Goal: Book appointment/travel/reservation

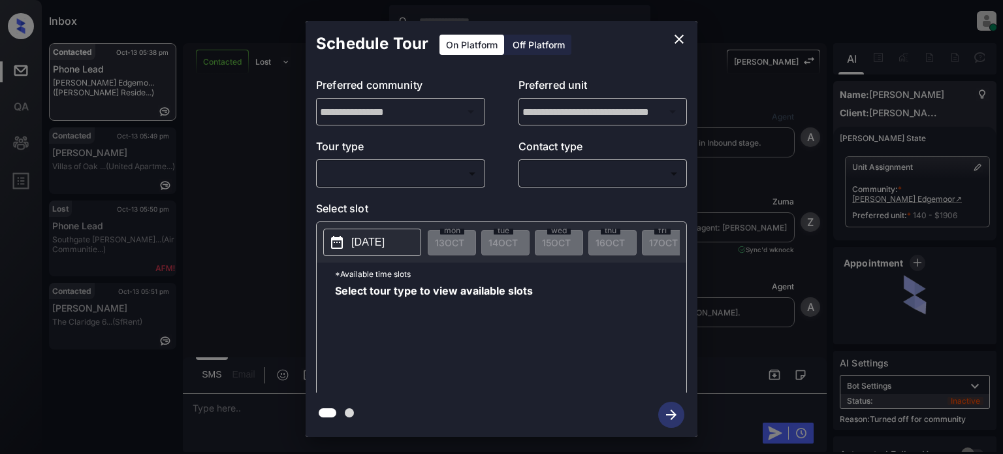
scroll to position [750, 0]
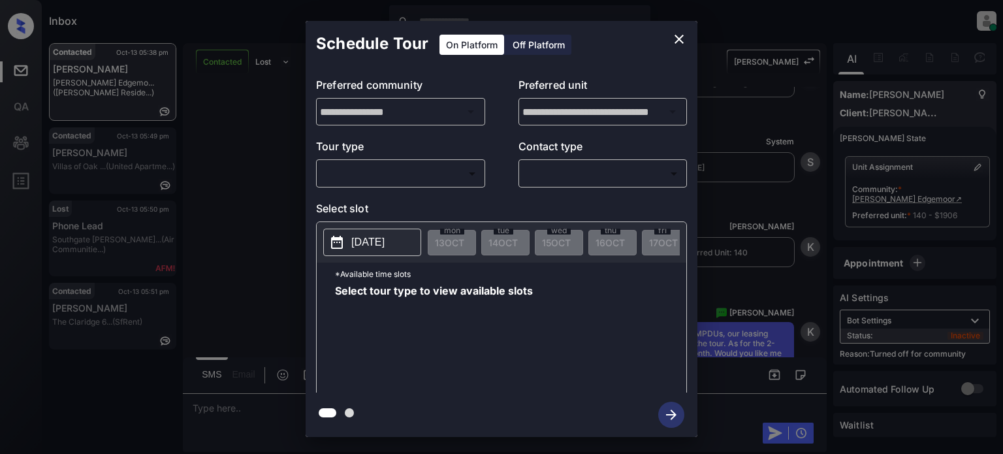
click at [409, 164] on body "Inbox [PERSON_NAME] Online Set yourself offline Set yourself on break Profile S…" at bounding box center [501, 227] width 1003 height 454
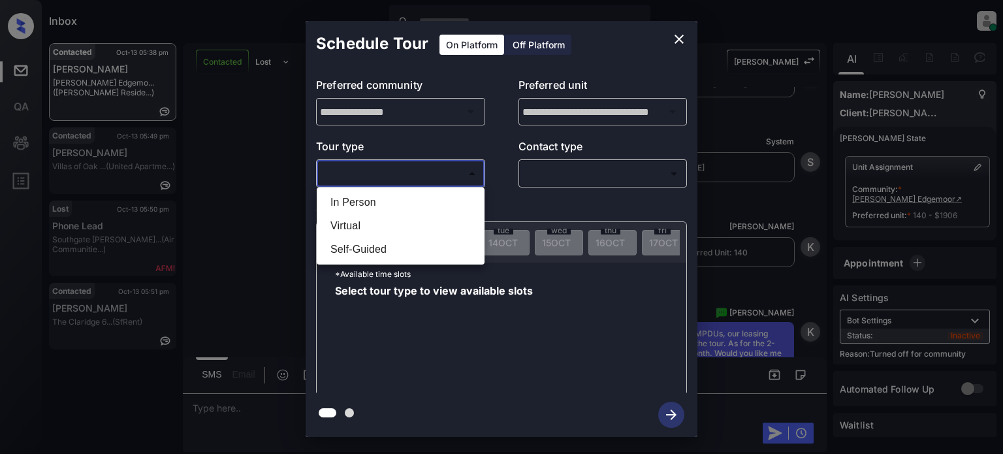
click at [364, 220] on li "Virtual" at bounding box center [400, 226] width 161 height 24
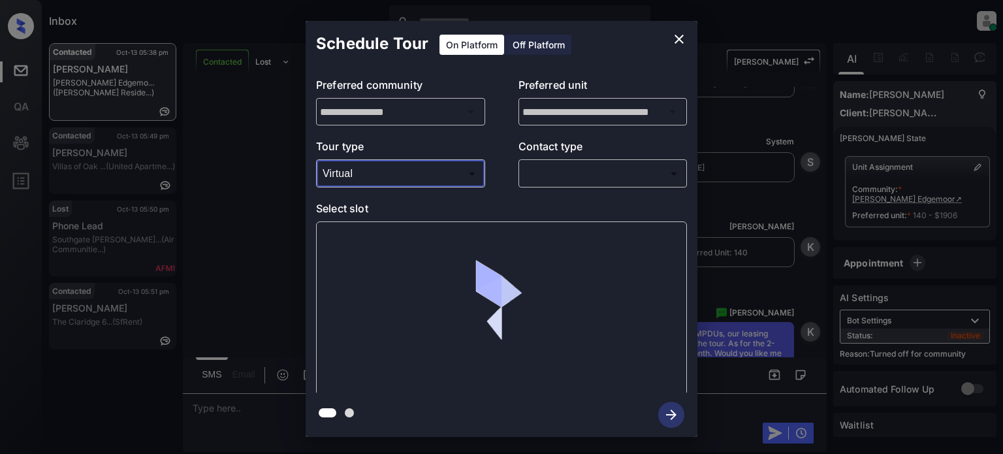
click at [373, 200] on p "Select slot" at bounding box center [501, 210] width 371 height 21
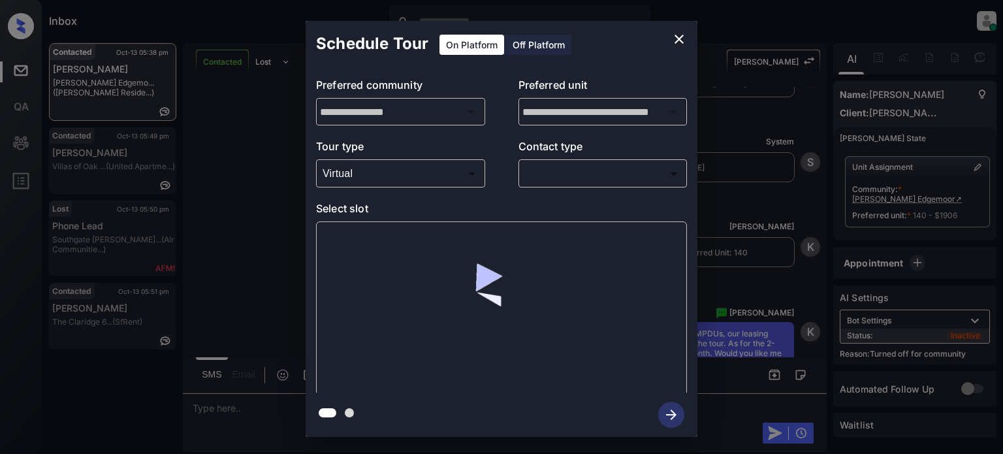
click at [385, 168] on body "Inbox [PERSON_NAME] Online Set yourself offline Set yourself on break Profile S…" at bounding box center [501, 227] width 1003 height 454
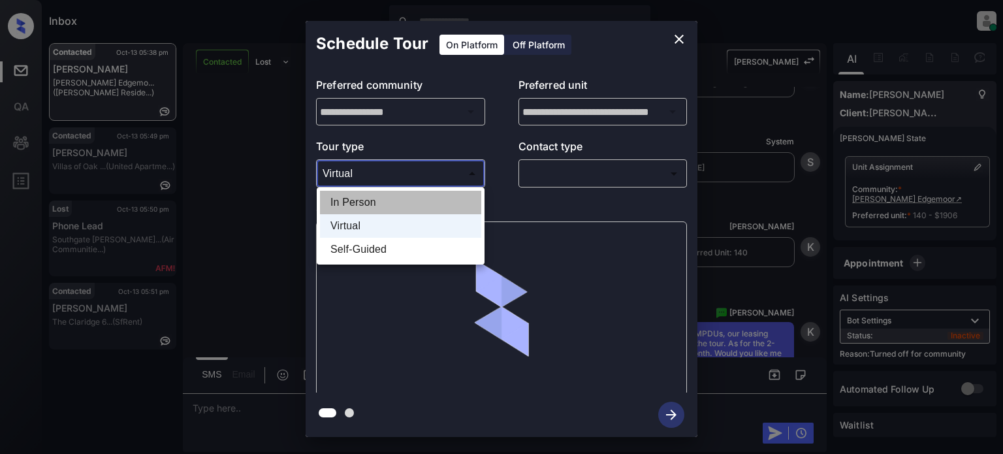
click at [369, 202] on li "In Person" at bounding box center [400, 203] width 161 height 24
type input "********"
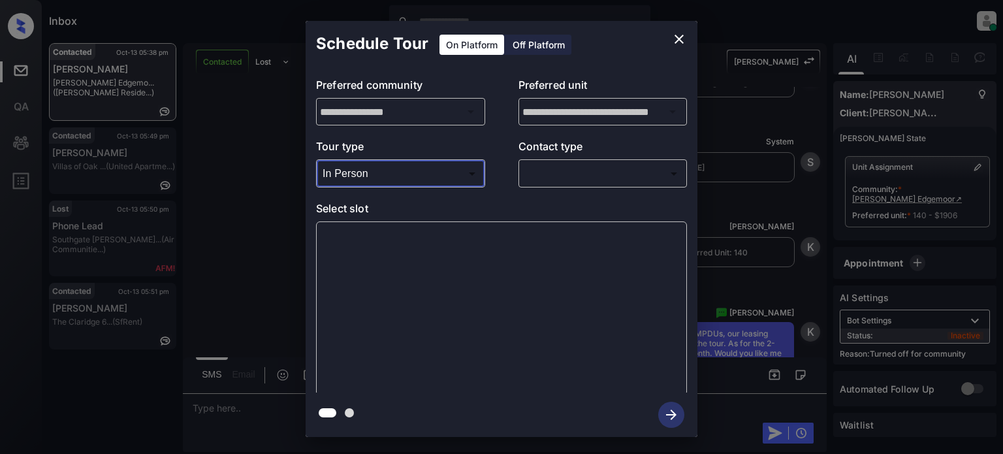
click at [621, 165] on body "Inbox [PERSON_NAME] Online Set yourself offline Set yourself on break Profile S…" at bounding box center [501, 227] width 1003 height 454
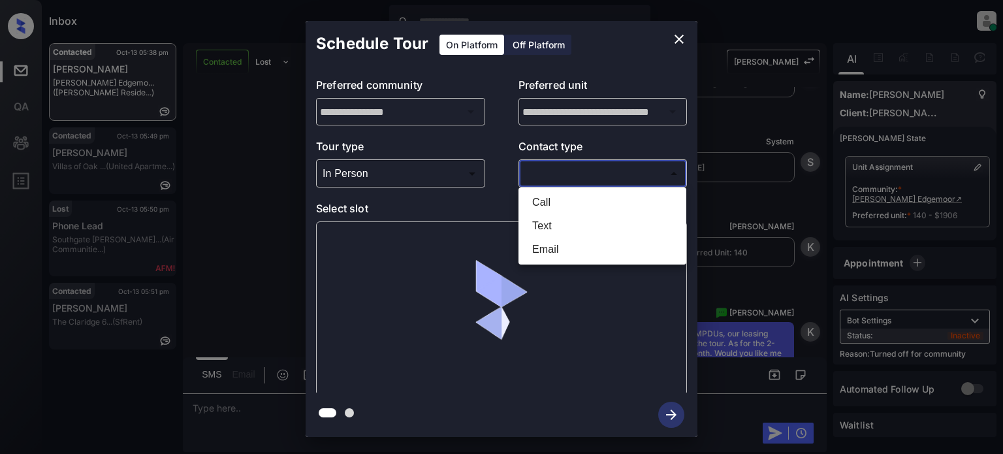
click at [576, 227] on li "Text" at bounding box center [602, 226] width 161 height 24
type input "****"
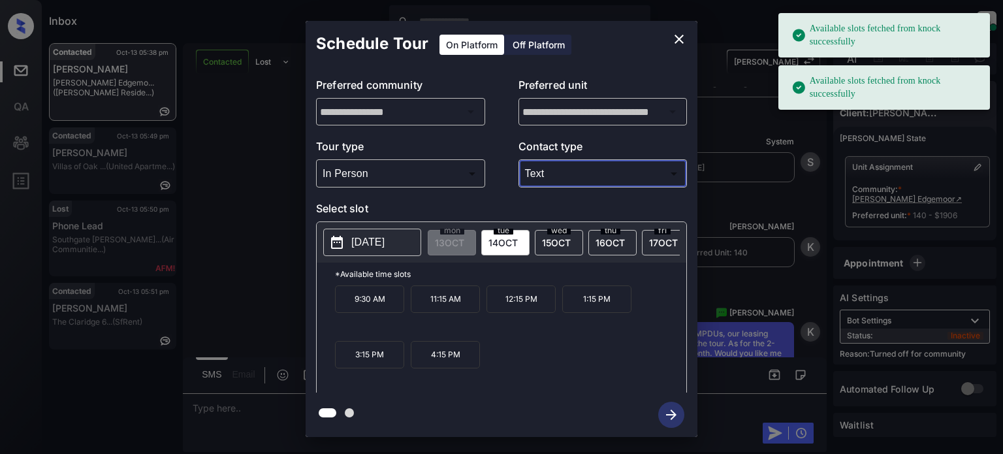
click at [434, 313] on p "11:15 AM" at bounding box center [445, 298] width 69 height 27
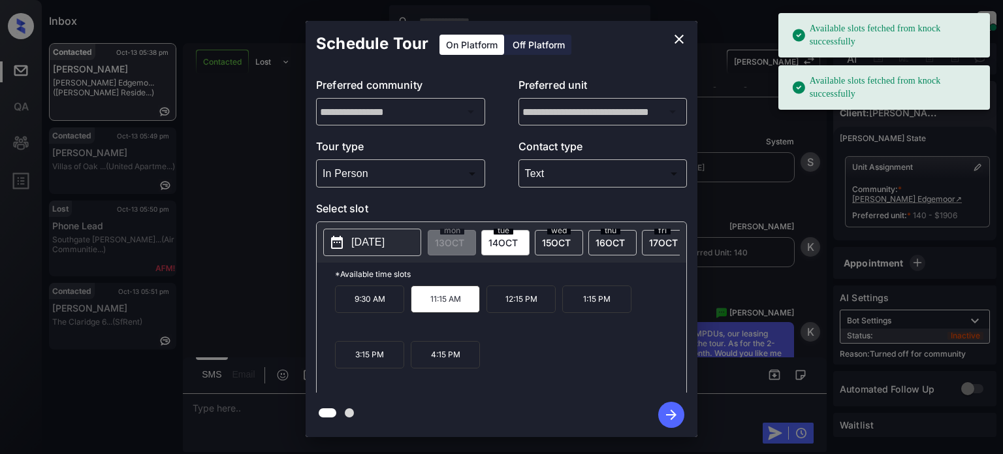
click at [672, 419] on icon "button" at bounding box center [671, 415] width 26 height 26
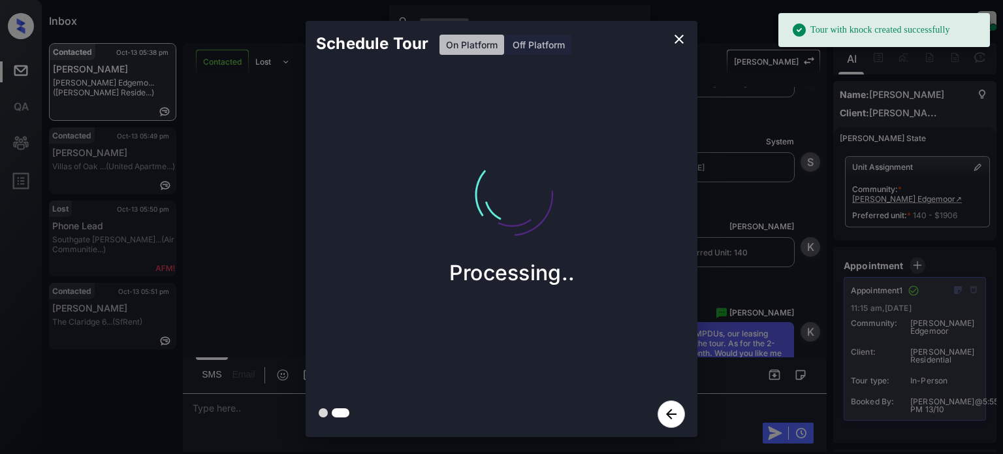
click at [680, 39] on icon "close" at bounding box center [678, 39] width 9 height 9
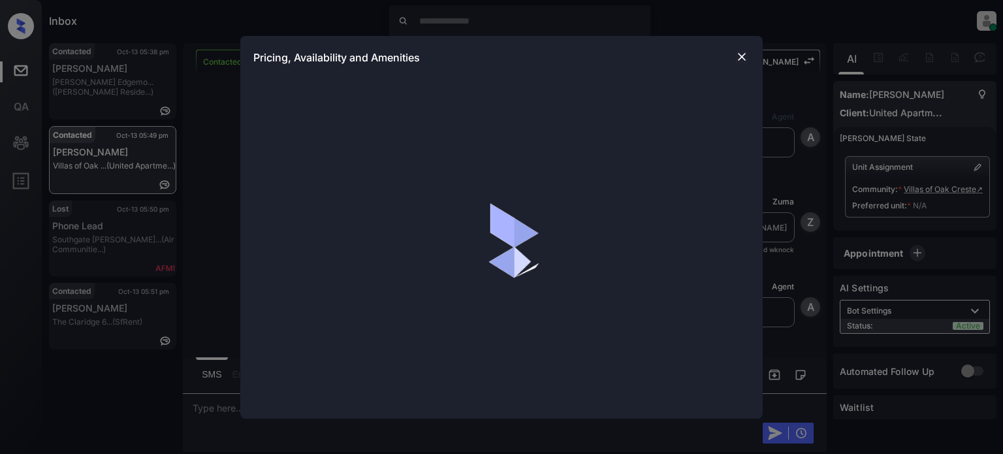
scroll to position [387, 0]
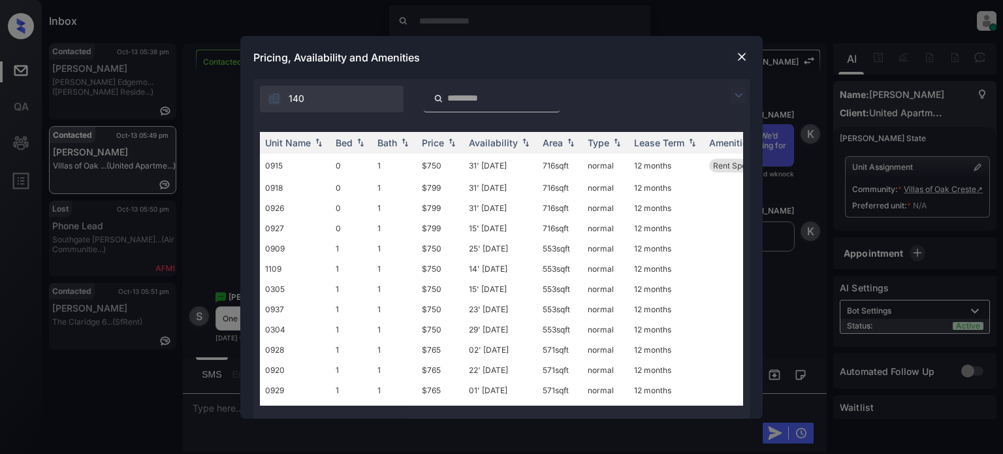
click at [740, 95] on img at bounding box center [739, 95] width 16 height 16
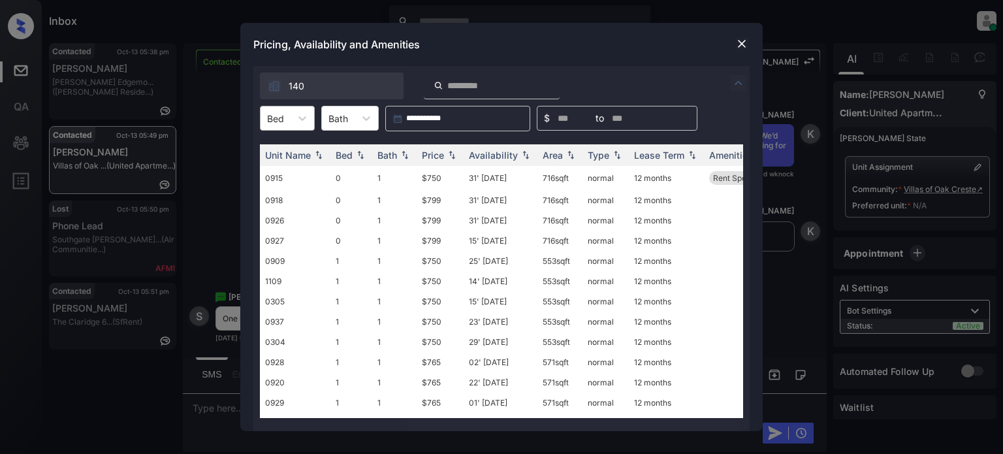
click at [287, 115] on div "Bed" at bounding box center [276, 118] width 30 height 19
click at [283, 171] on div "1" at bounding box center [287, 174] width 55 height 24
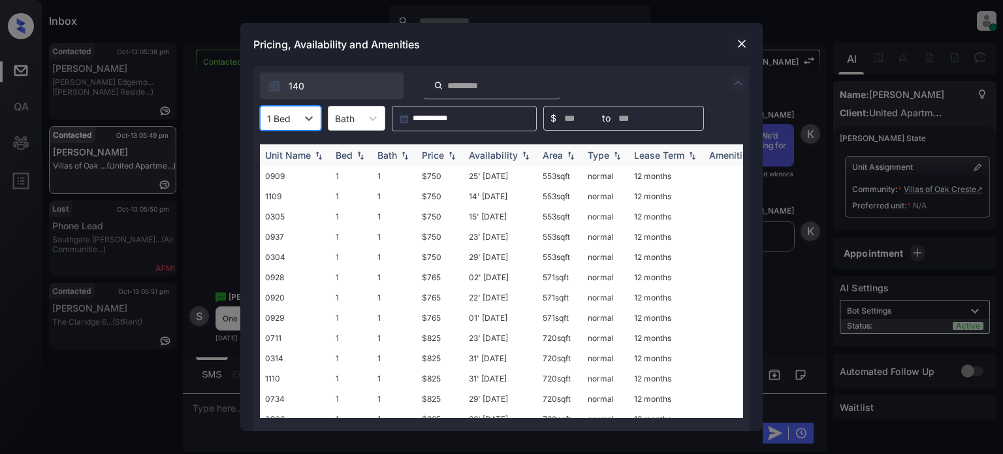
click at [441, 150] on div "Price" at bounding box center [433, 155] width 22 height 11
click at [496, 176] on td "25' Oct 25" at bounding box center [501, 176] width 74 height 20
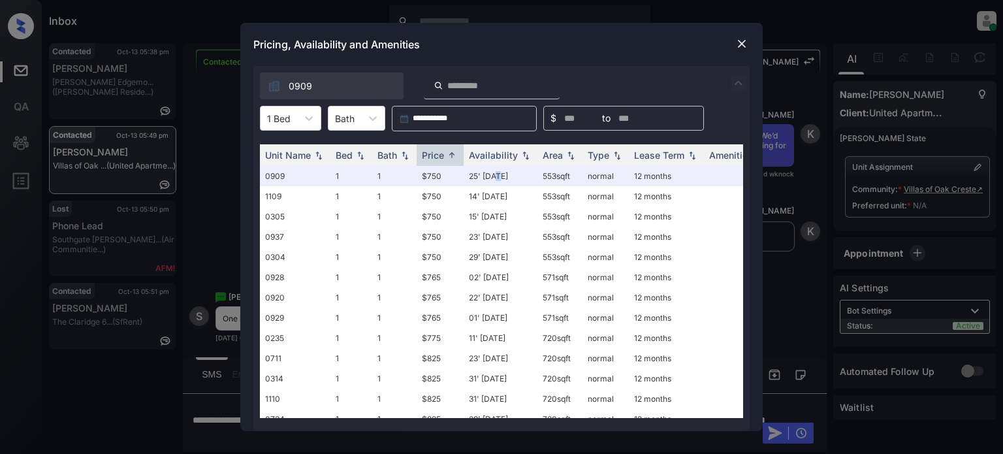
click at [738, 40] on img at bounding box center [741, 43] width 13 height 13
